Goal: Task Accomplishment & Management: Use online tool/utility

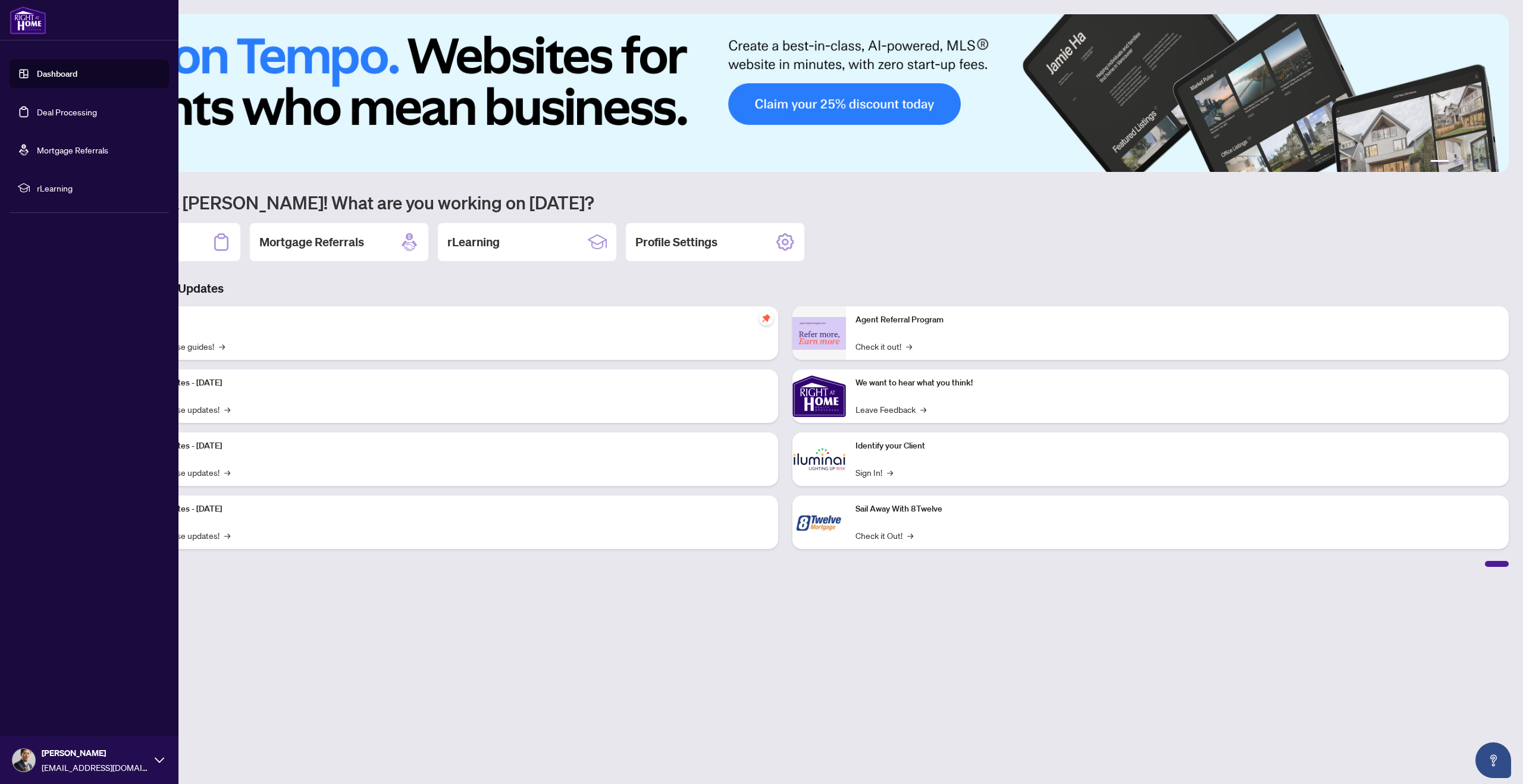
click at [68, 78] on link "Dashboard" at bounding box center [57, 74] width 41 height 11
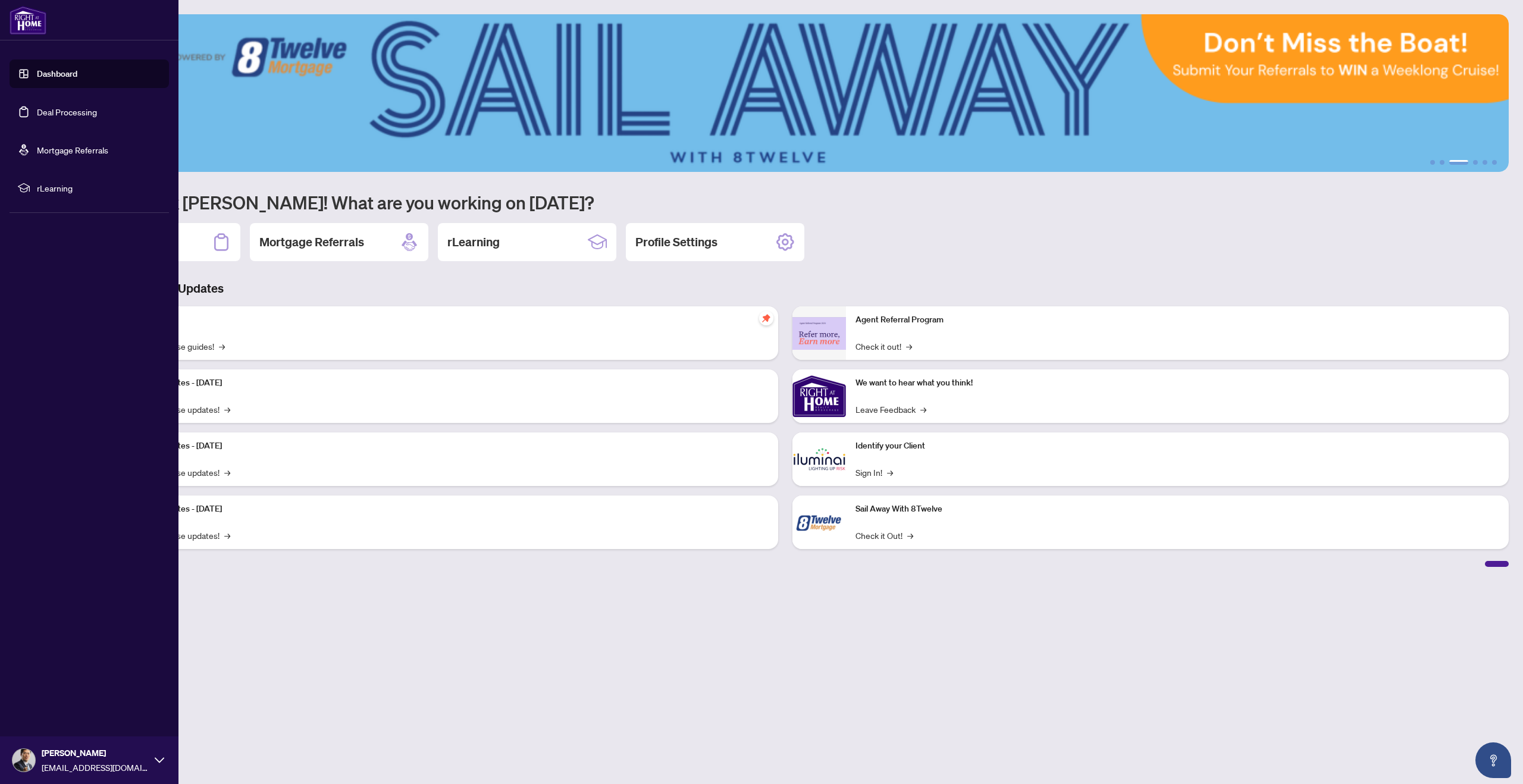
click at [49, 111] on link "Deal Processing" at bounding box center [67, 112] width 60 height 11
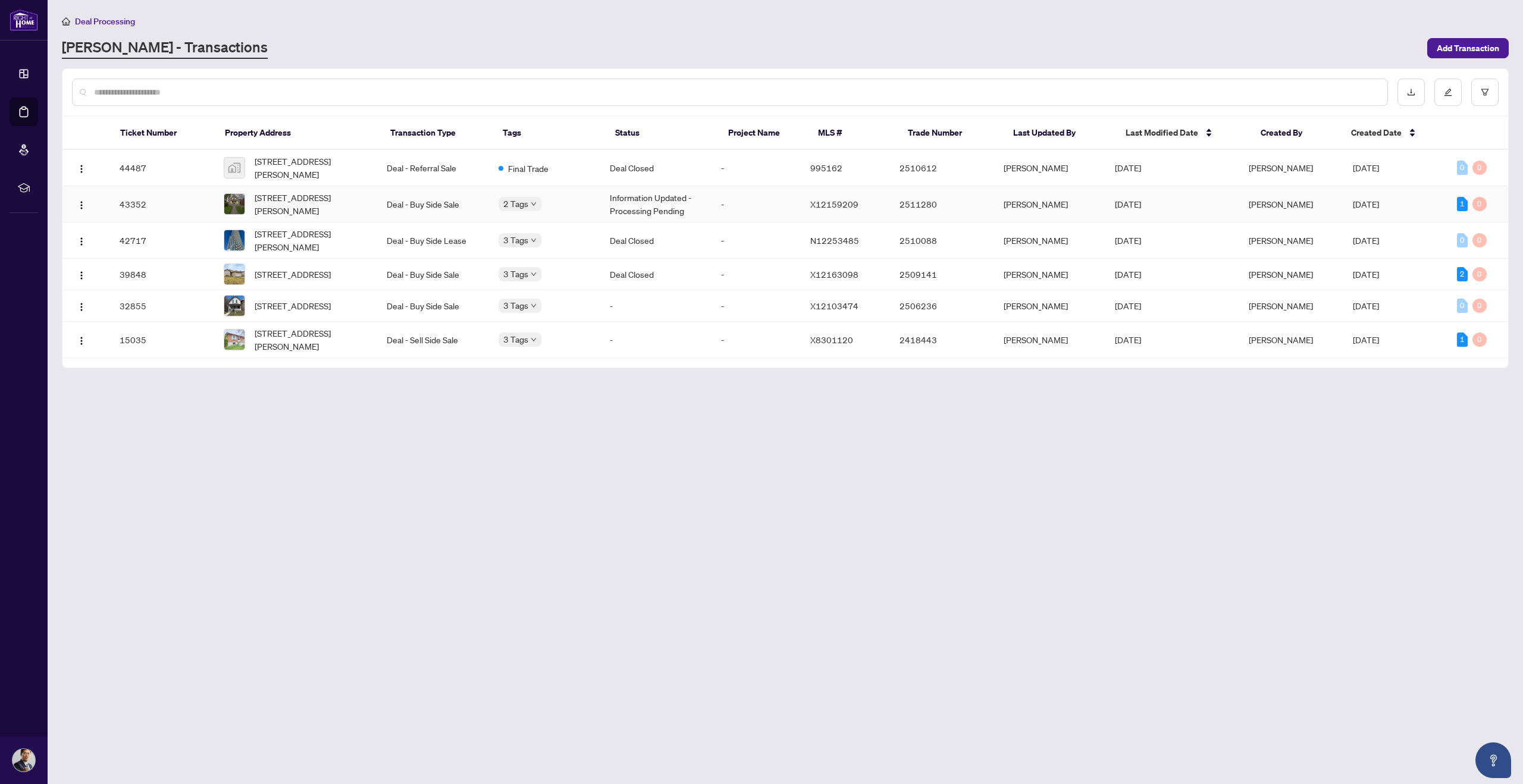
click at [640, 205] on td "Information Updated - Processing Pending" at bounding box center [656, 204] width 111 height 36
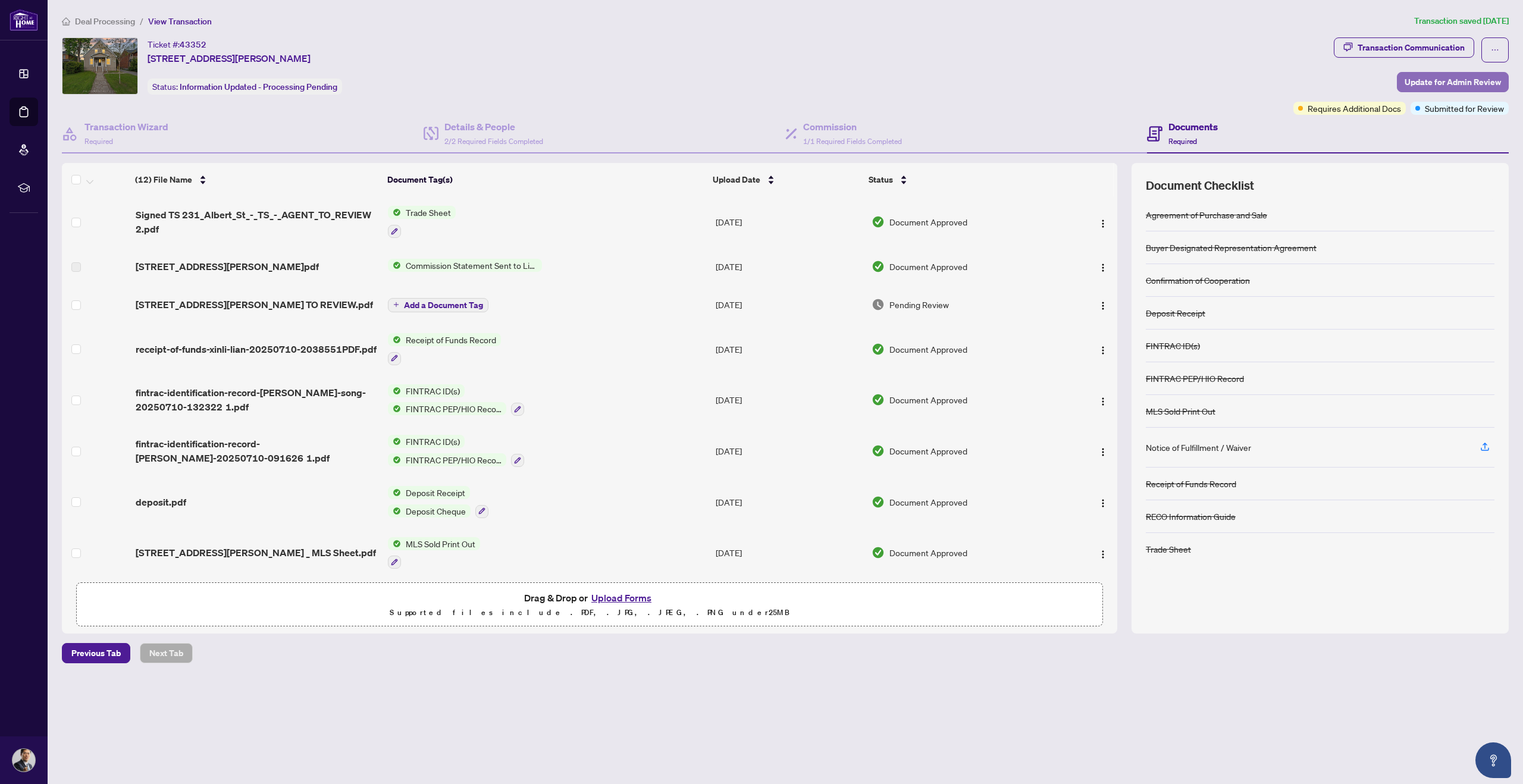
click at [1438, 78] on span "Update for Admin Review" at bounding box center [1452, 82] width 96 height 19
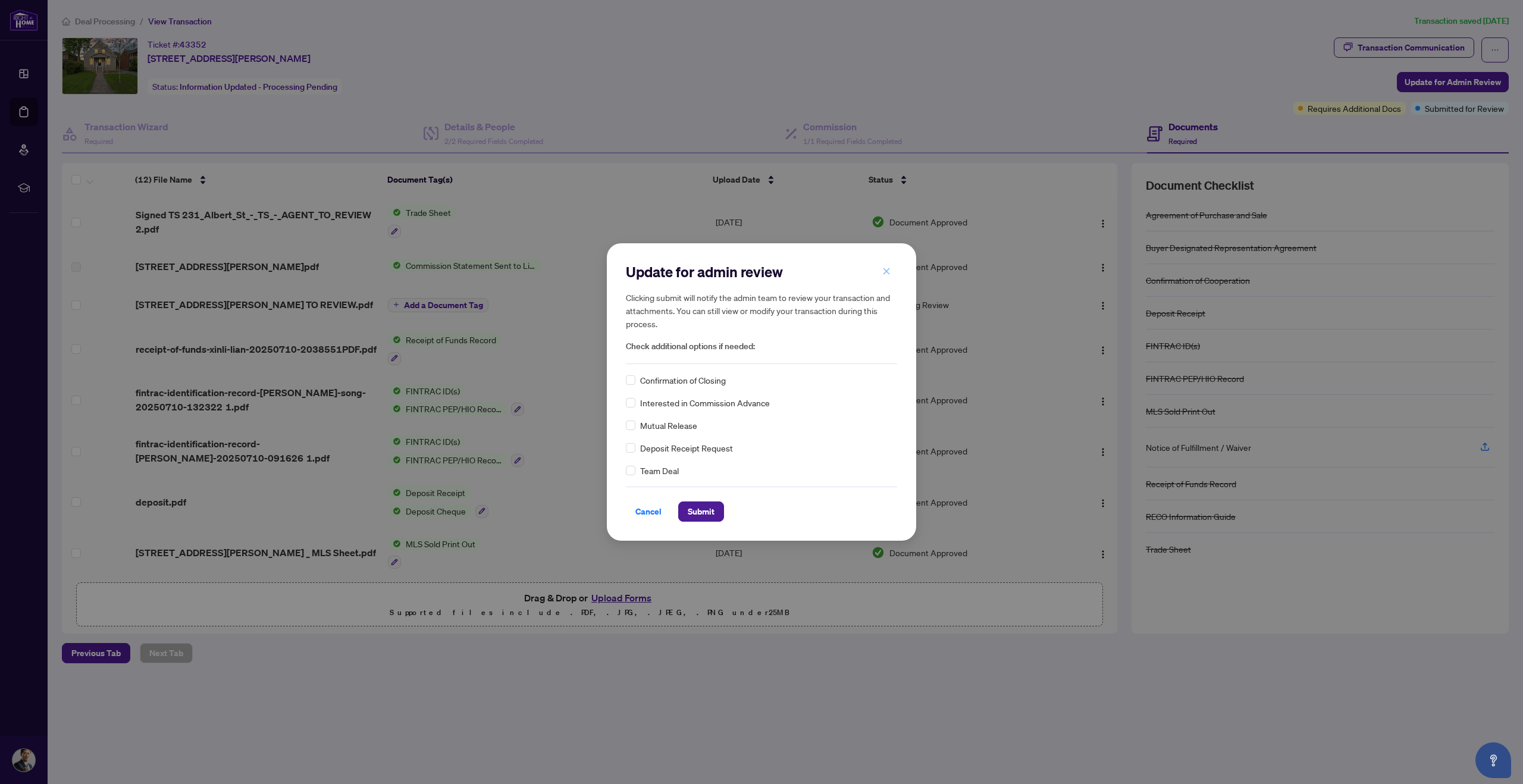
click at [883, 275] on icon "close" at bounding box center [886, 271] width 8 height 8
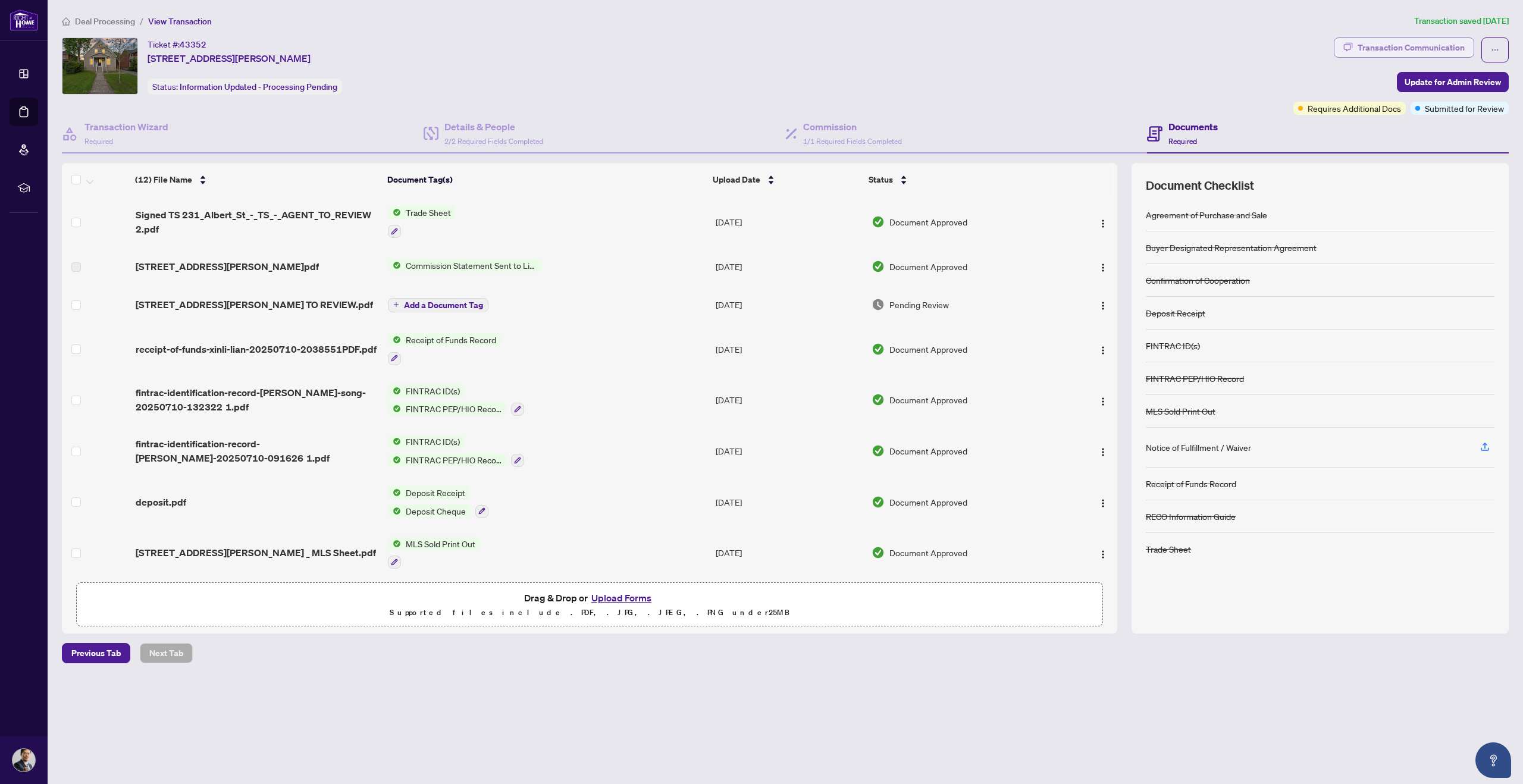
click at [1416, 49] on div "Transaction Communication" at bounding box center [1411, 47] width 107 height 19
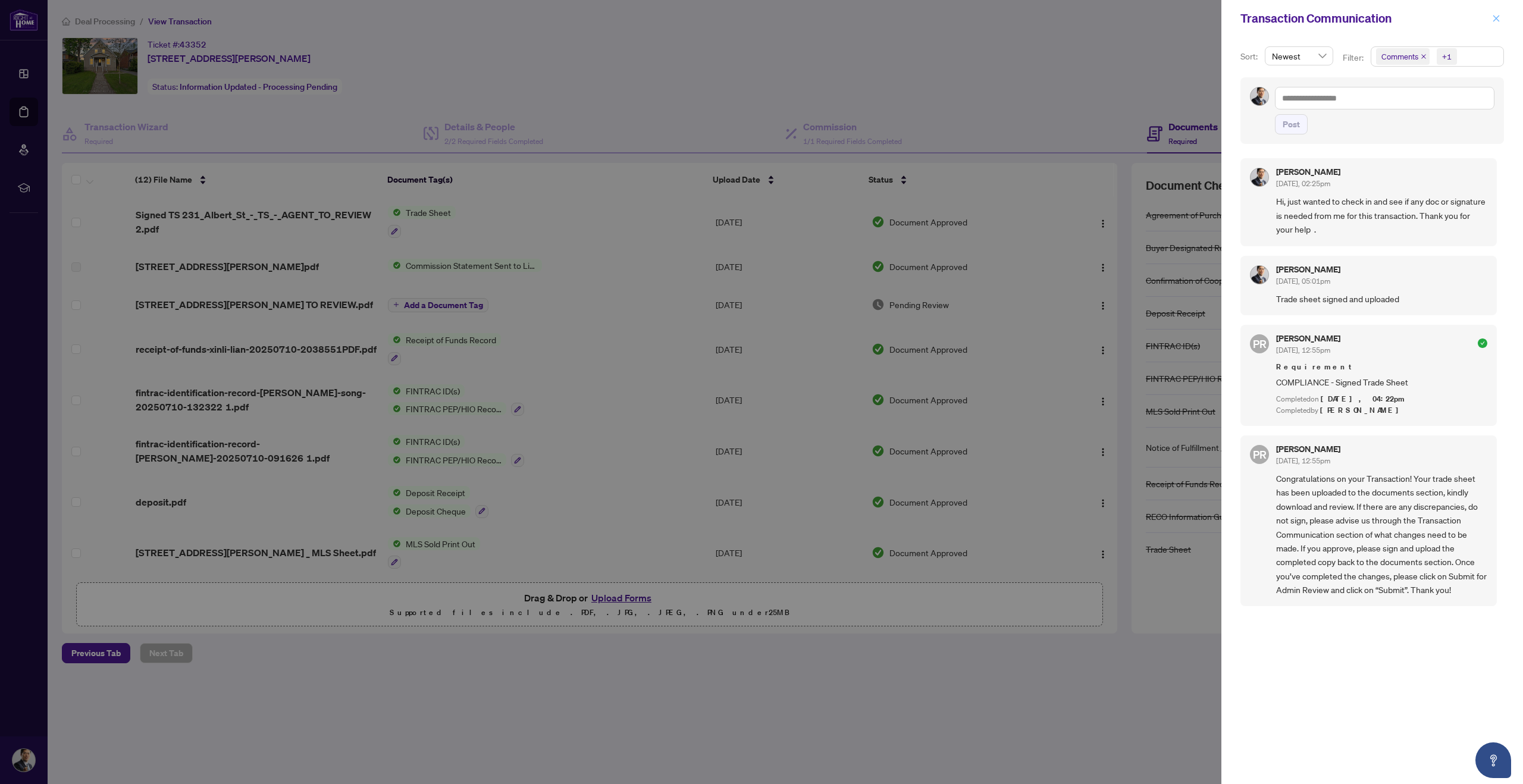
click at [1496, 19] on icon "close" at bounding box center [1496, 18] width 6 height 6
